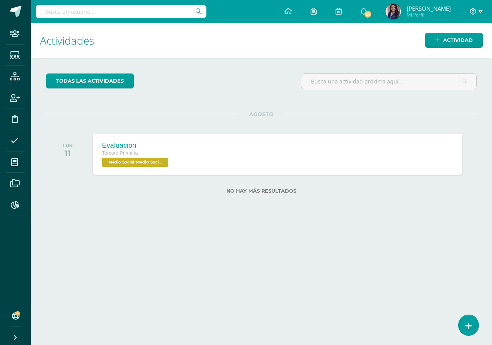
click at [113, 146] on div "Evaluación" at bounding box center [136, 145] width 68 height 8
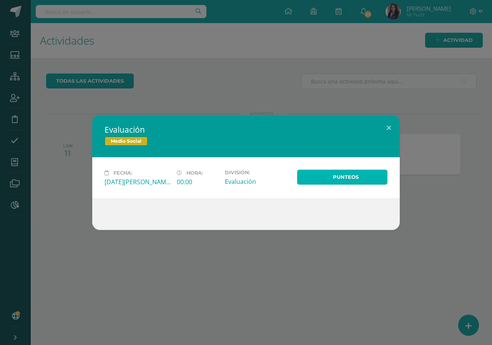
click at [333, 178] on link "Punteos" at bounding box center [342, 177] width 90 height 15
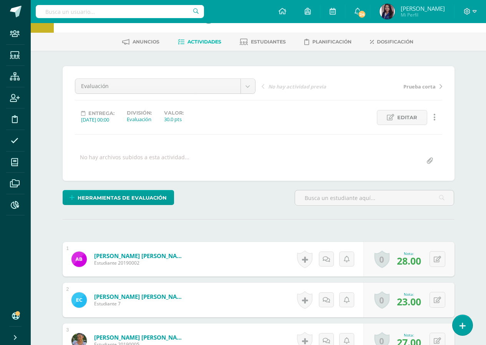
scroll to position [39, 0]
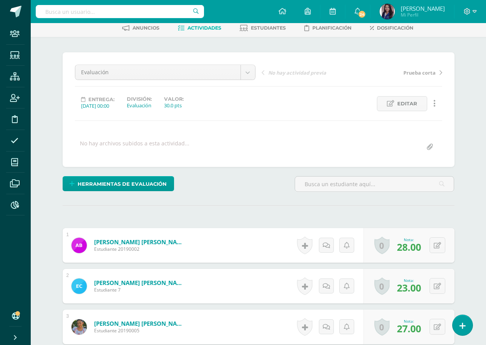
click at [204, 31] on link "Actividades" at bounding box center [199, 28] width 43 height 12
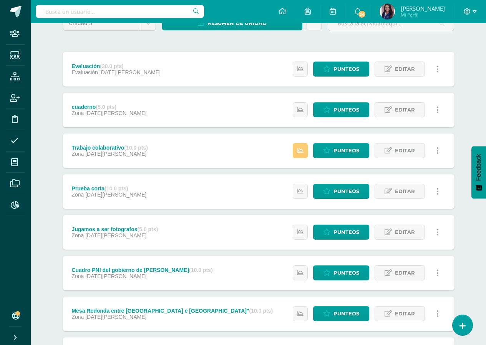
scroll to position [77, 0]
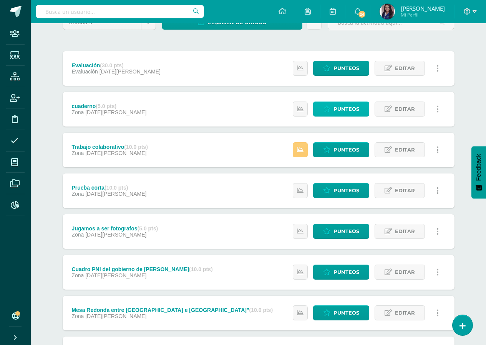
click at [354, 113] on span "Punteos" at bounding box center [347, 109] width 26 height 14
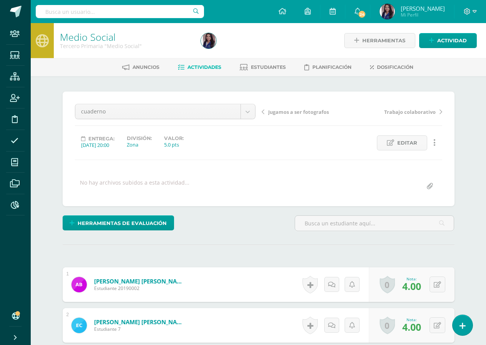
click at [193, 67] on span "Actividades" at bounding box center [205, 67] width 34 height 6
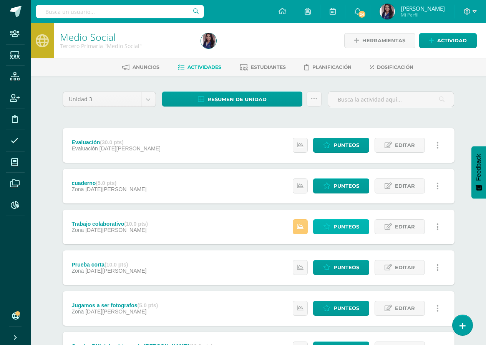
click at [326, 229] on icon at bounding box center [326, 226] width 7 height 7
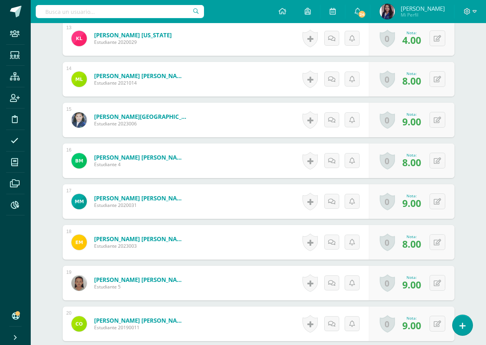
scroll to position [718, 0]
